Goal: Task Accomplishment & Management: Manage account settings

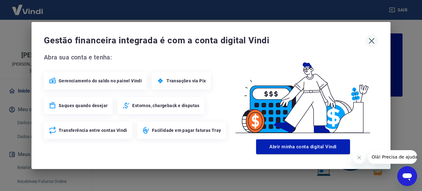
click at [370, 42] on icon "button" at bounding box center [372, 41] width 10 height 10
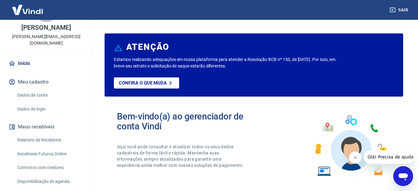
scroll to position [61, 0]
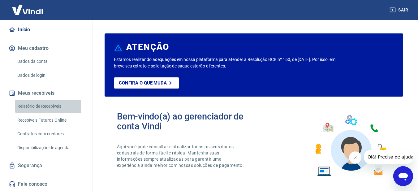
click at [44, 106] on link "Relatório de Recebíveis" at bounding box center [50, 106] width 70 height 13
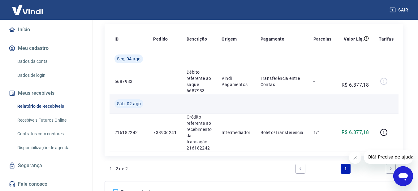
scroll to position [139, 0]
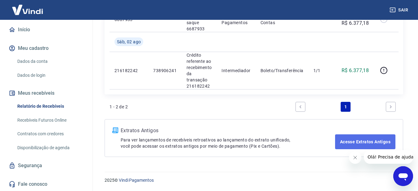
click at [375, 143] on link "Acesse Extratos Antigos" at bounding box center [365, 141] width 60 height 15
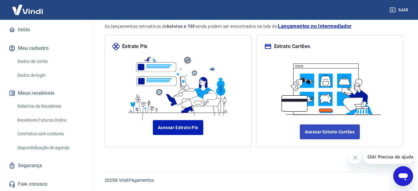
scroll to position [66, 0]
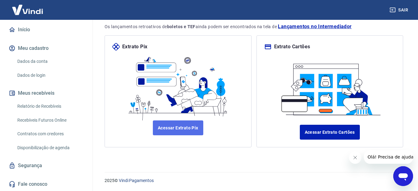
click at [188, 129] on link "Acessar Extrato Pix" at bounding box center [178, 127] width 50 height 15
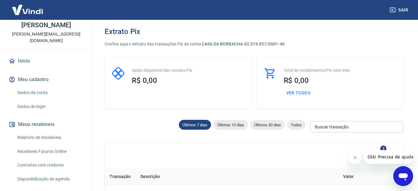
scroll to position [61, 0]
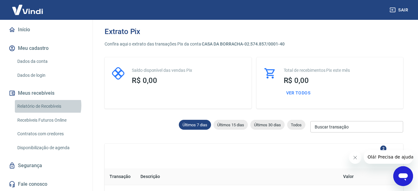
click at [44, 105] on link "Relatório de Recebíveis" at bounding box center [50, 106] width 70 height 13
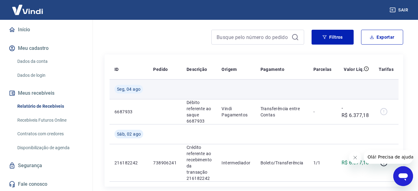
scroll to position [62, 0]
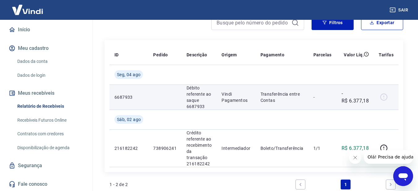
click at [125, 98] on p "6687933" at bounding box center [128, 97] width 29 height 6
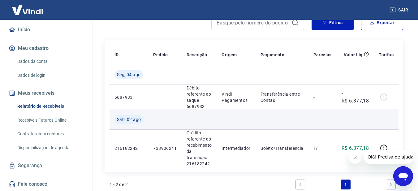
drag, startPoint x: 128, startPoint y: 113, endPoint x: 130, endPoint y: 92, distance: 21.1
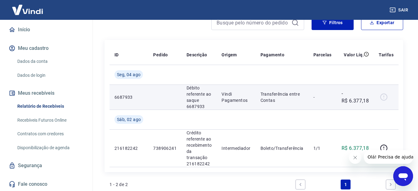
click at [128, 114] on td "Sáb, 02 ago" at bounding box center [128, 119] width 39 height 20
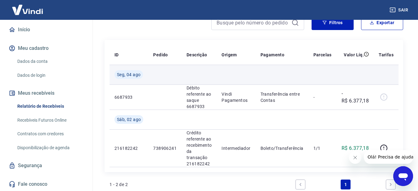
drag, startPoint x: 129, startPoint y: 74, endPoint x: 170, endPoint y: 77, distance: 41.2
click at [129, 74] on span "Seg, 04 ago" at bounding box center [129, 74] width 24 height 6
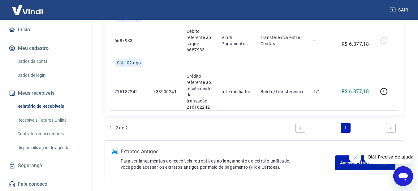
scroll to position [124, 0]
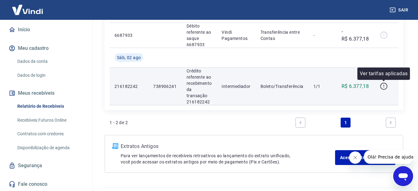
click at [384, 86] on icon "button" at bounding box center [383, 85] width 1 height 2
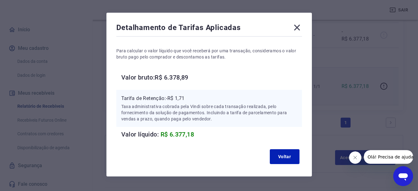
scroll to position [31, 0]
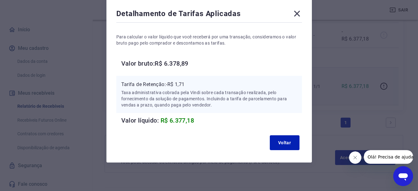
click at [203, 14] on div "Detalhamento de Tarifas Aplicadas" at bounding box center [209, 15] width 186 height 12
click at [163, 85] on p "Tarifa de Retenção: -R$ 1,71" at bounding box center [209, 84] width 176 height 7
click at [278, 139] on button "Voltar" at bounding box center [285, 142] width 30 height 15
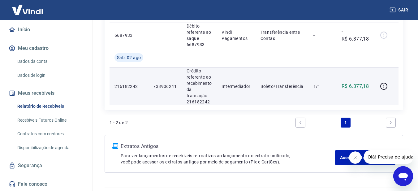
click at [290, 85] on p "Boleto/Transferência" at bounding box center [281, 86] width 43 height 6
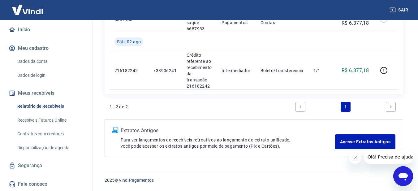
scroll to position [16, 0]
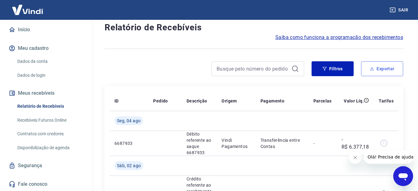
click at [377, 67] on button "Exportar" at bounding box center [382, 68] width 42 height 15
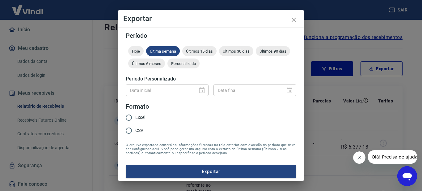
click at [129, 117] on input "Excel" at bounding box center [128, 117] width 13 height 13
radio input "true"
click at [232, 52] on span "Últimos 30 dias" at bounding box center [236, 51] width 34 height 5
click at [214, 171] on button "Exportar" at bounding box center [211, 171] width 171 height 13
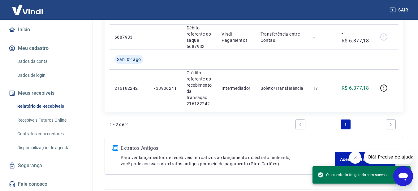
scroll to position [139, 0]
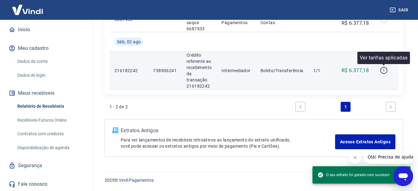
click at [382, 70] on icon "button" at bounding box center [384, 70] width 8 height 8
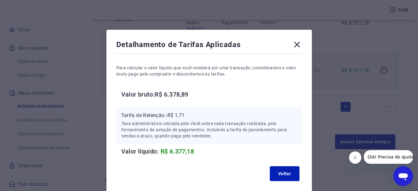
click at [297, 41] on icon at bounding box center [297, 45] width 10 height 10
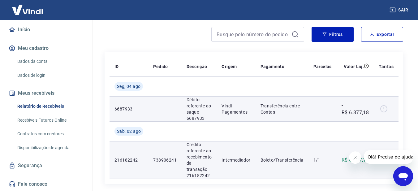
scroll to position [16, 0]
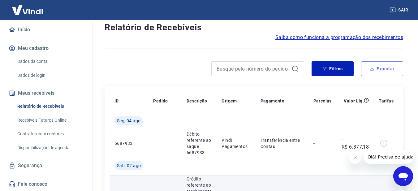
click at [381, 71] on button "Exportar" at bounding box center [382, 68] width 42 height 15
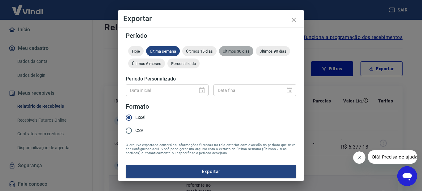
click at [242, 51] on span "Últimos 30 dias" at bounding box center [236, 51] width 34 height 5
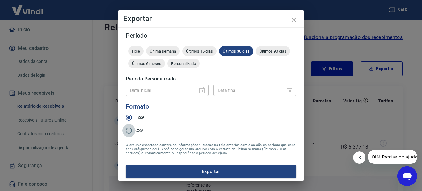
click at [129, 131] on input "CSV" at bounding box center [128, 130] width 13 height 13
radio input "true"
click at [221, 170] on button "Exportar" at bounding box center [211, 171] width 171 height 13
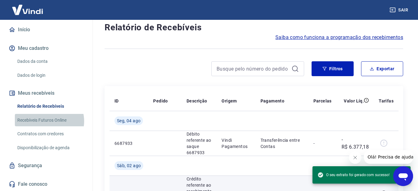
click at [49, 121] on link "Recebíveis Futuros Online" at bounding box center [50, 120] width 70 height 13
